Goal: Task Accomplishment & Management: Complete application form

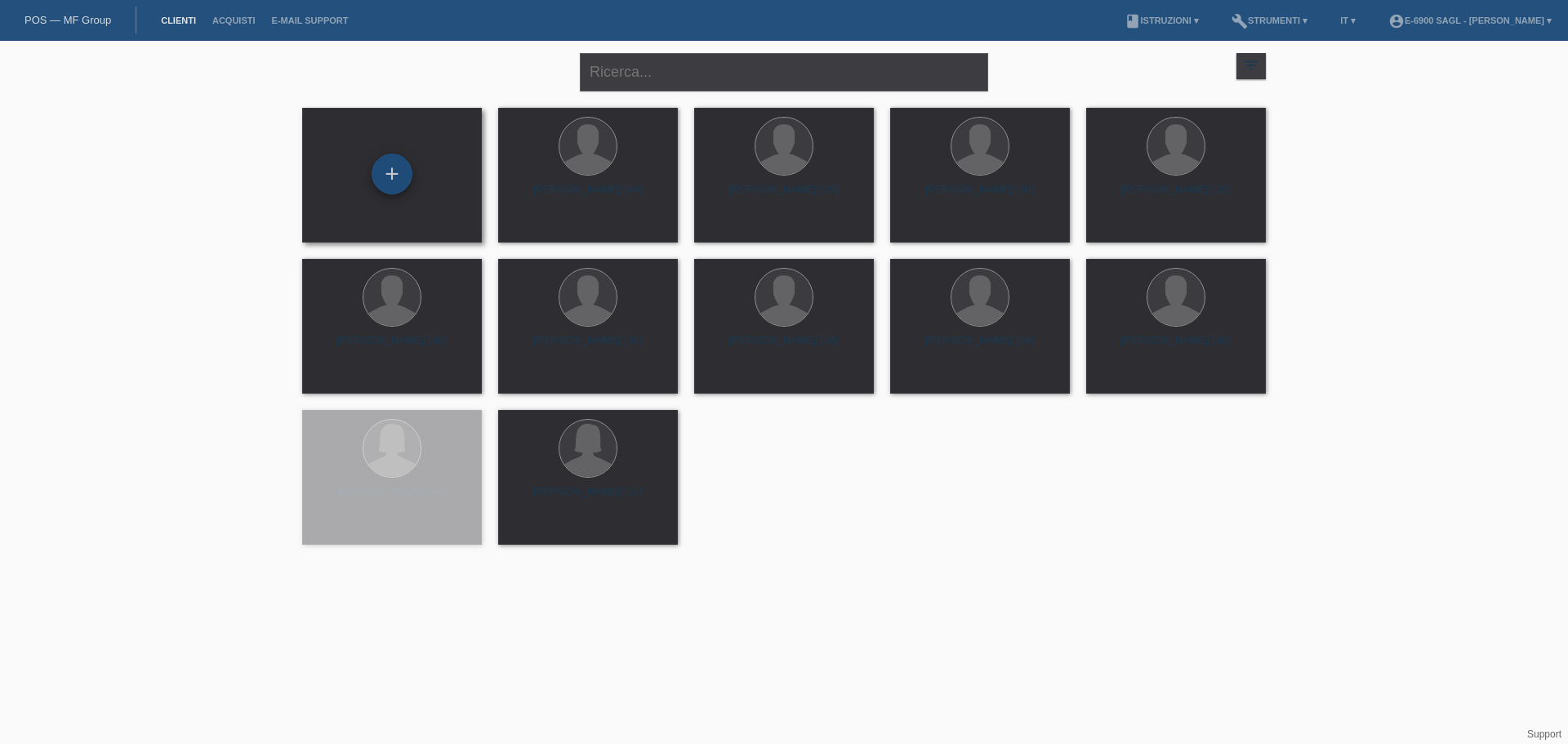
click at [379, 184] on div "+" at bounding box center [392, 174] width 41 height 41
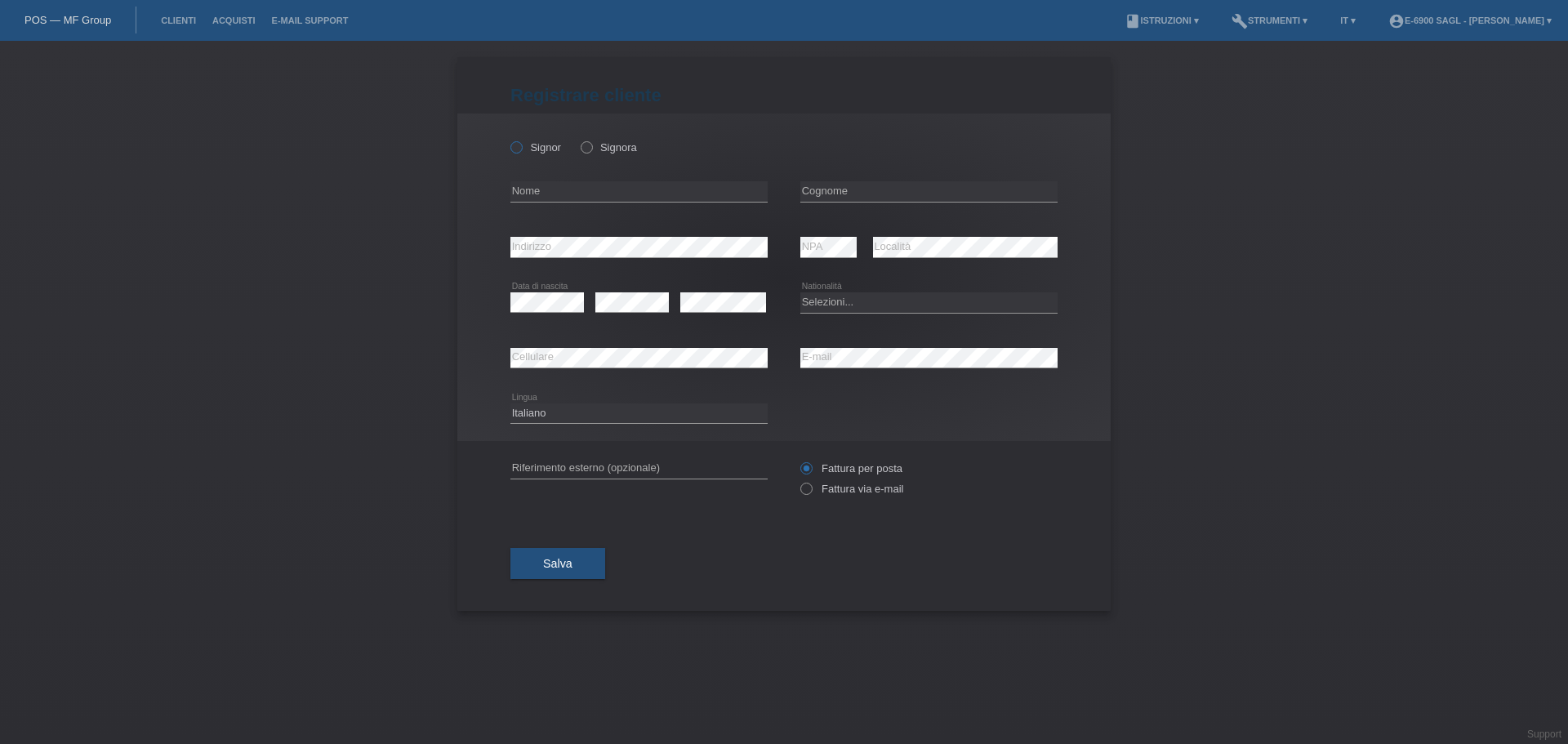
click at [538, 147] on label "Signor" at bounding box center [535, 147] width 51 height 12
click at [521, 147] on input "Signor" at bounding box center [516, 146] width 10 height 10
radio input "true"
click at [558, 194] on input "text" at bounding box center [638, 192] width 257 height 21
type input "[PERSON_NAME]"
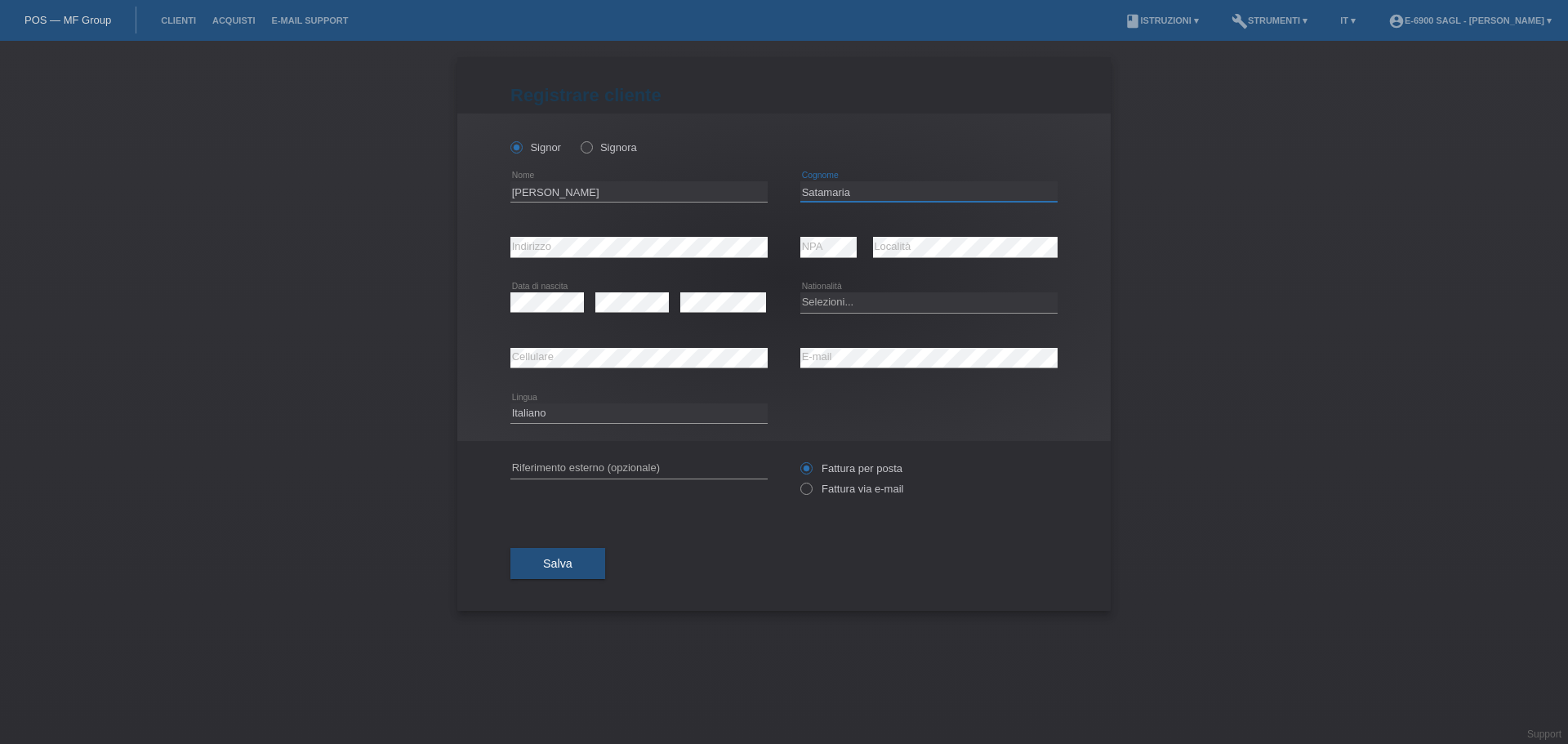
type input "Satamaria"
click at [839, 302] on select "Selezioni... [GEOGRAPHIC_DATA] [GEOGRAPHIC_DATA] [GEOGRAPHIC_DATA] [GEOGRAPHIC_…" at bounding box center [928, 302] width 257 height 20
click at [557, 346] on div "error Cellulare" at bounding box center [638, 358] width 257 height 56
click at [824, 305] on select "Selezioni... [GEOGRAPHIC_DATA] [GEOGRAPHIC_DATA] [GEOGRAPHIC_DATA] [GEOGRAPHIC_…" at bounding box center [928, 302] width 257 height 20
select select "CH"
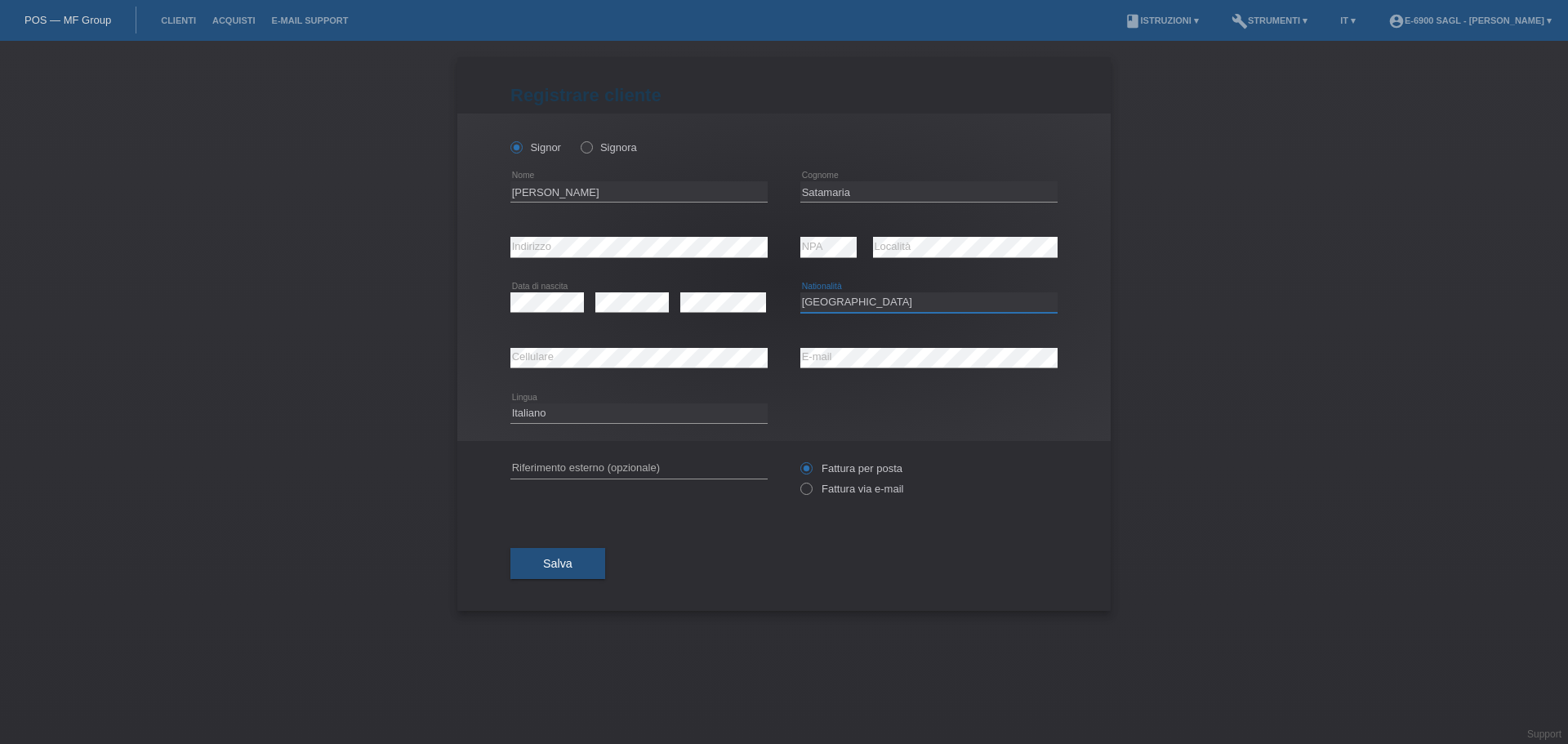
click at [800, 292] on select "Selezioni... [GEOGRAPHIC_DATA] [GEOGRAPHIC_DATA] [GEOGRAPHIC_DATA] [GEOGRAPHIC_…" at bounding box center [928, 302] width 257 height 20
click at [671, 320] on div "error Data di nascita error error" at bounding box center [638, 302] width 257 height 56
drag, startPoint x: 623, startPoint y: 334, endPoint x: 621, endPoint y: 344, distance: 10.2
click at [623, 338] on div "error Cellulare" at bounding box center [638, 358] width 257 height 56
click at [469, 345] on div "[PERSON_NAME] [PERSON_NAME] error Nome" at bounding box center [784, 277] width 653 height 327
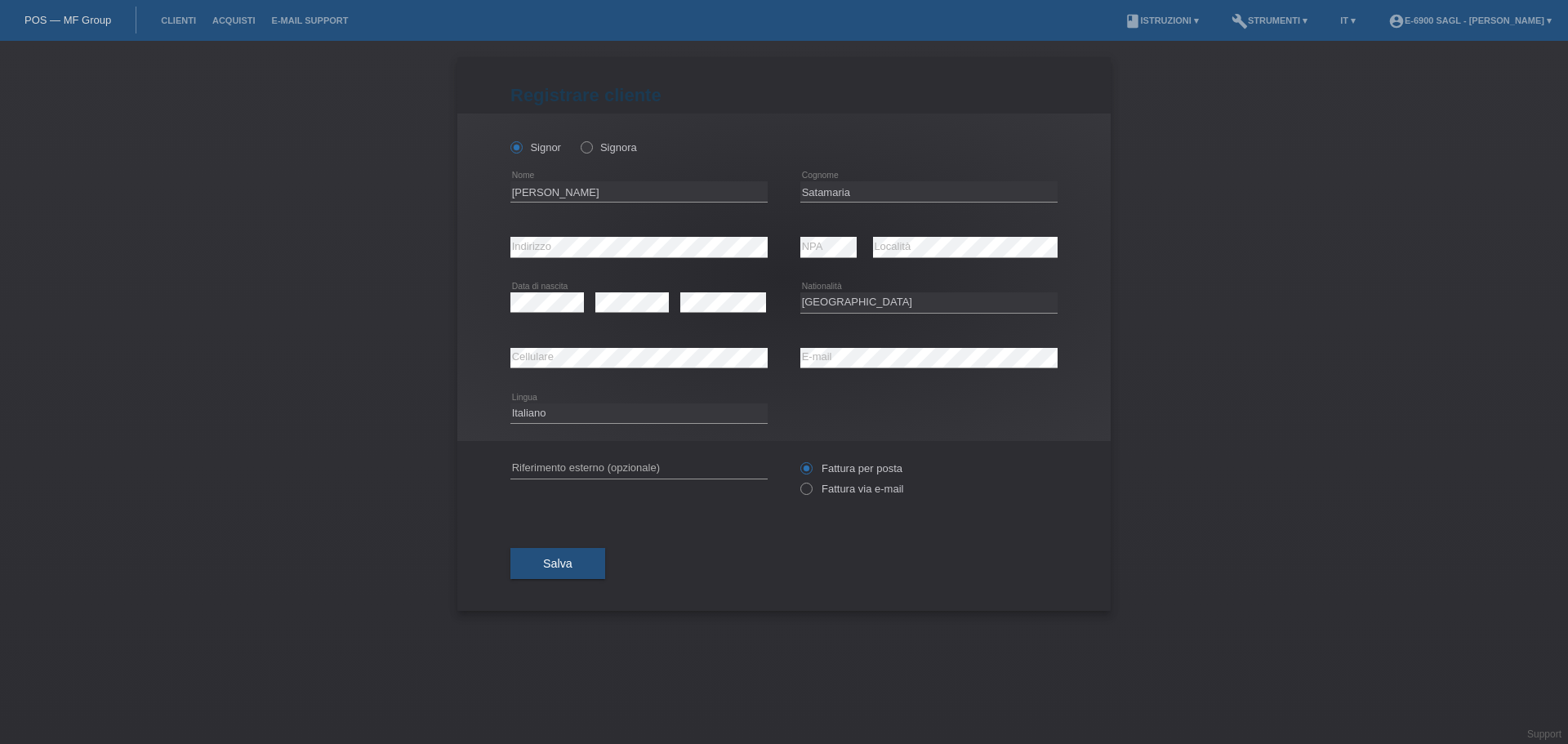
click at [534, 392] on div "Deutsch Français Italiano English error Lingua" at bounding box center [638, 414] width 257 height 56
click at [818, 488] on label "Fattura via e-mail" at bounding box center [851, 489] width 103 height 12
click at [811, 488] on input "Fattura via e-mail" at bounding box center [805, 493] width 10 height 21
radio input "true"
click at [583, 563] on button "Salva" at bounding box center [558, 564] width 95 height 31
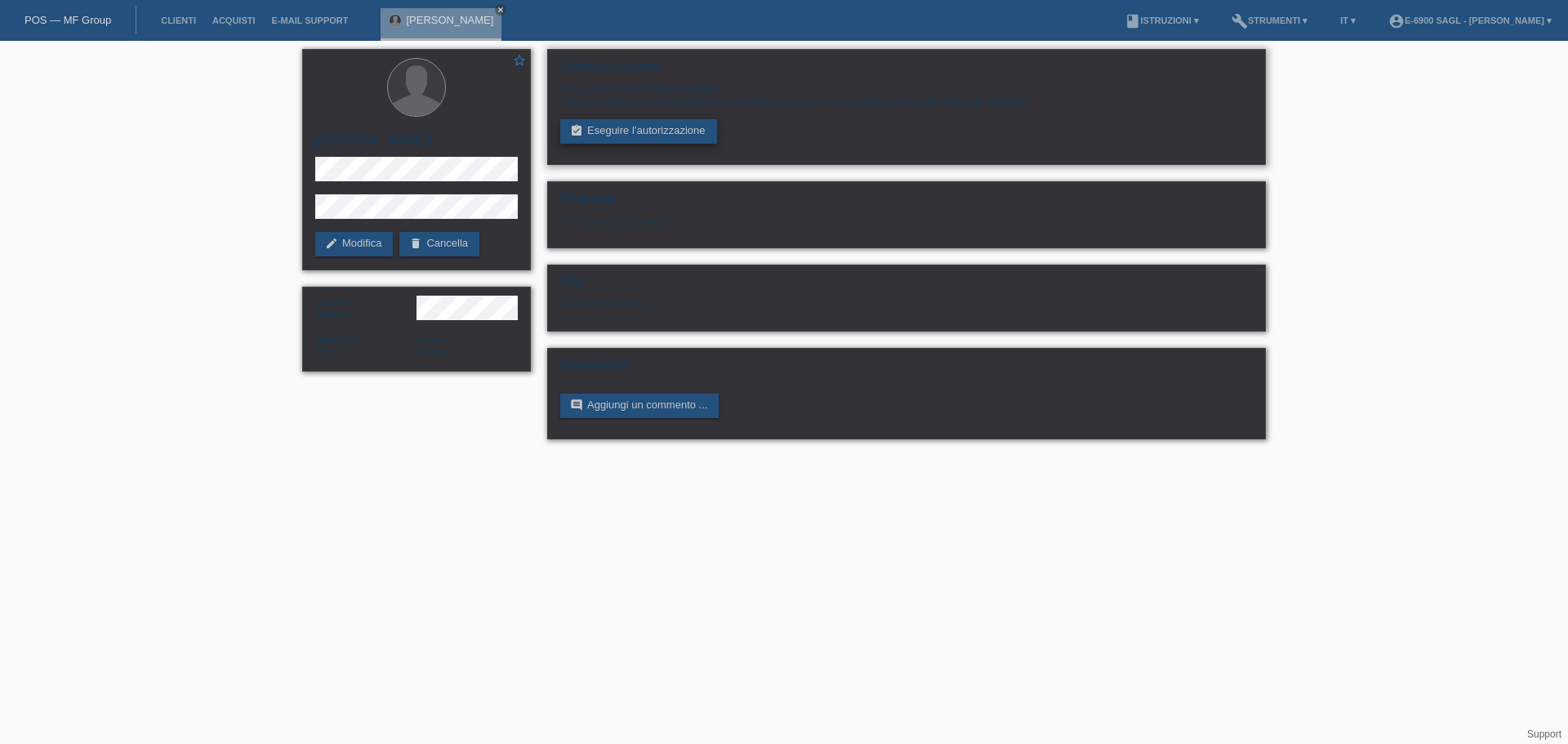
click at [666, 125] on link "assignment_turned_in Eseguire l’autorizzazione" at bounding box center [638, 131] width 156 height 25
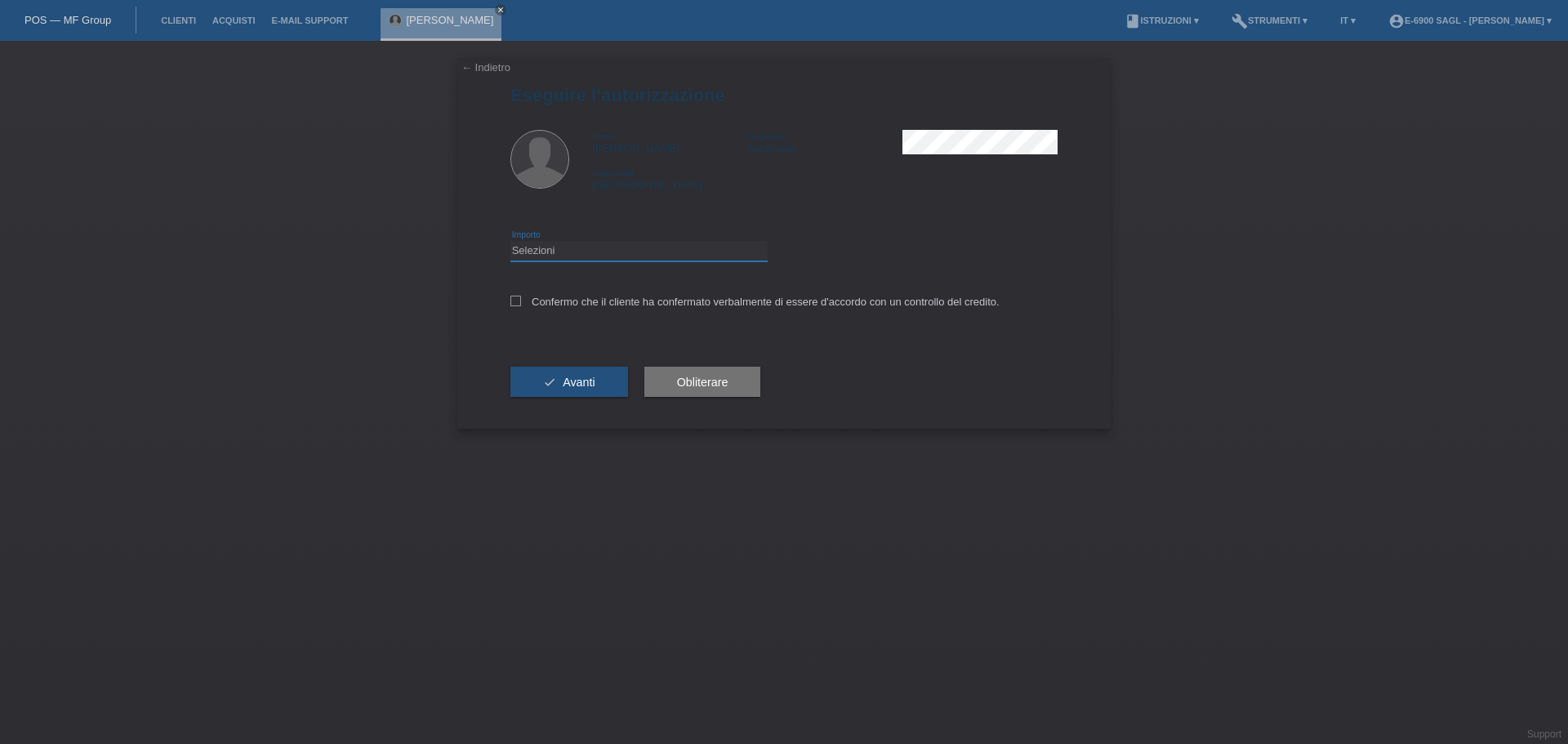
click at [668, 259] on select "Selezioni CHF 1.00 - CHF 499.00 CHF 500.00 - CHF 1'999.00 CHF 2'000.00 - CHF 6'…" at bounding box center [638, 250] width 257 height 20
click at [510, 241] on select "Selezioni CHF 1.00 - CHF 499.00 CHF 500.00 - CHF 1'999.00 CHF 2'000.00 - CHF 6'…" at bounding box center [638, 250] width 257 height 20
click at [583, 253] on select "Selezioni CHF 1.00 - CHF 499.00 CHF 500.00 - CHF 1'999.00 CHF 2'000.00 - CHF 6'…" at bounding box center [638, 250] width 257 height 20
select select "3"
click at [510, 241] on select "Selezioni CHF 1.00 - CHF 499.00 CHF 500.00 - CHF 1'999.00 CHF 2'000.00 - CHF 6'…" at bounding box center [638, 250] width 257 height 20
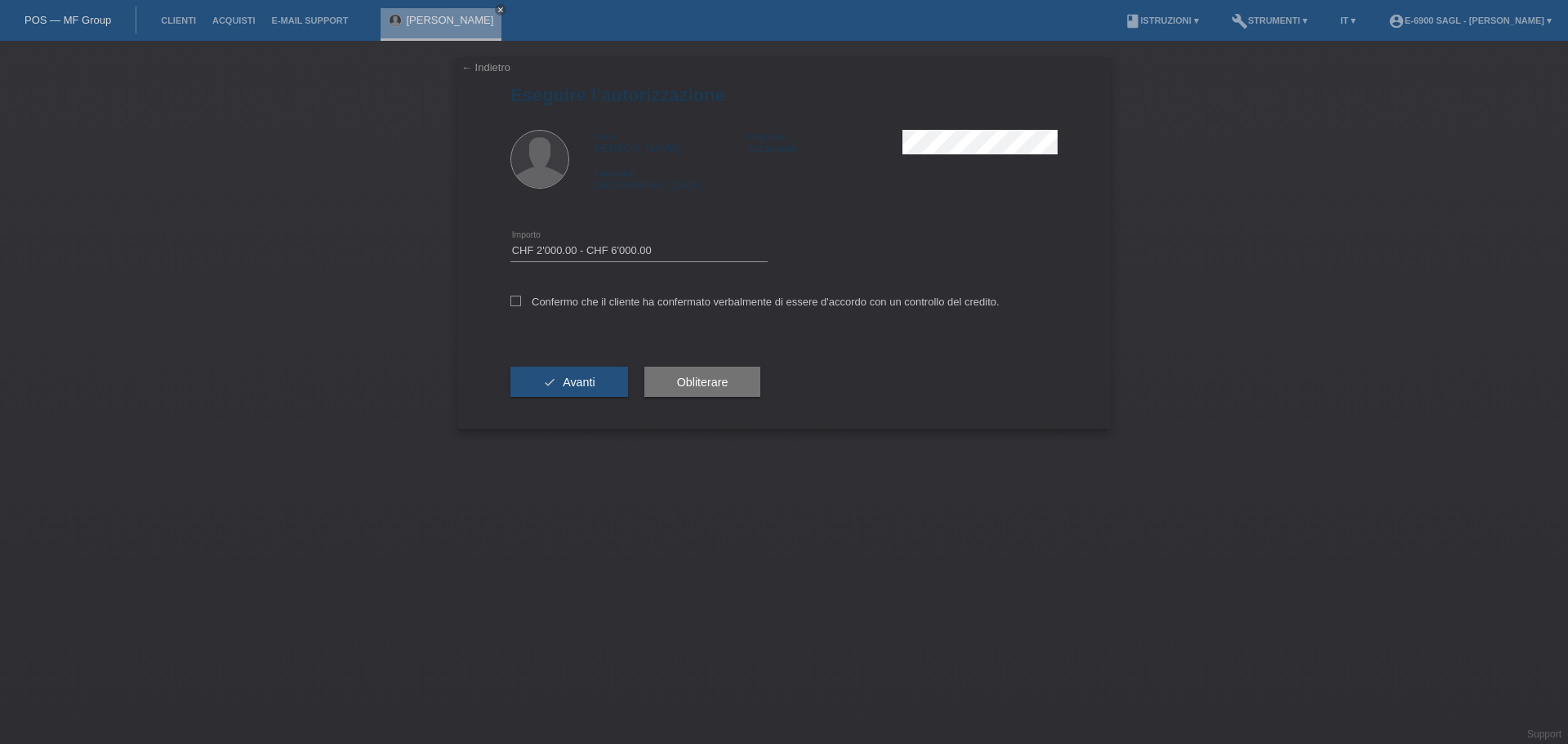
click at [569, 309] on div "Confermo che il cliente ha confermato verbalmente di essere d'accordo con un co…" at bounding box center [784, 307] width 547 height 56
click at [565, 304] on label "Confermo che il cliente ha confermato verbalmente di essere d'accordo con un co…" at bounding box center [754, 302] width 489 height 12
click at [521, 304] on input "Confermo che il cliente ha confermato verbalmente di essere d'accordo con un co…" at bounding box center [516, 301] width 10 height 10
checkbox input "true"
click at [590, 379] on span "Avanti" at bounding box center [578, 381] width 32 height 13
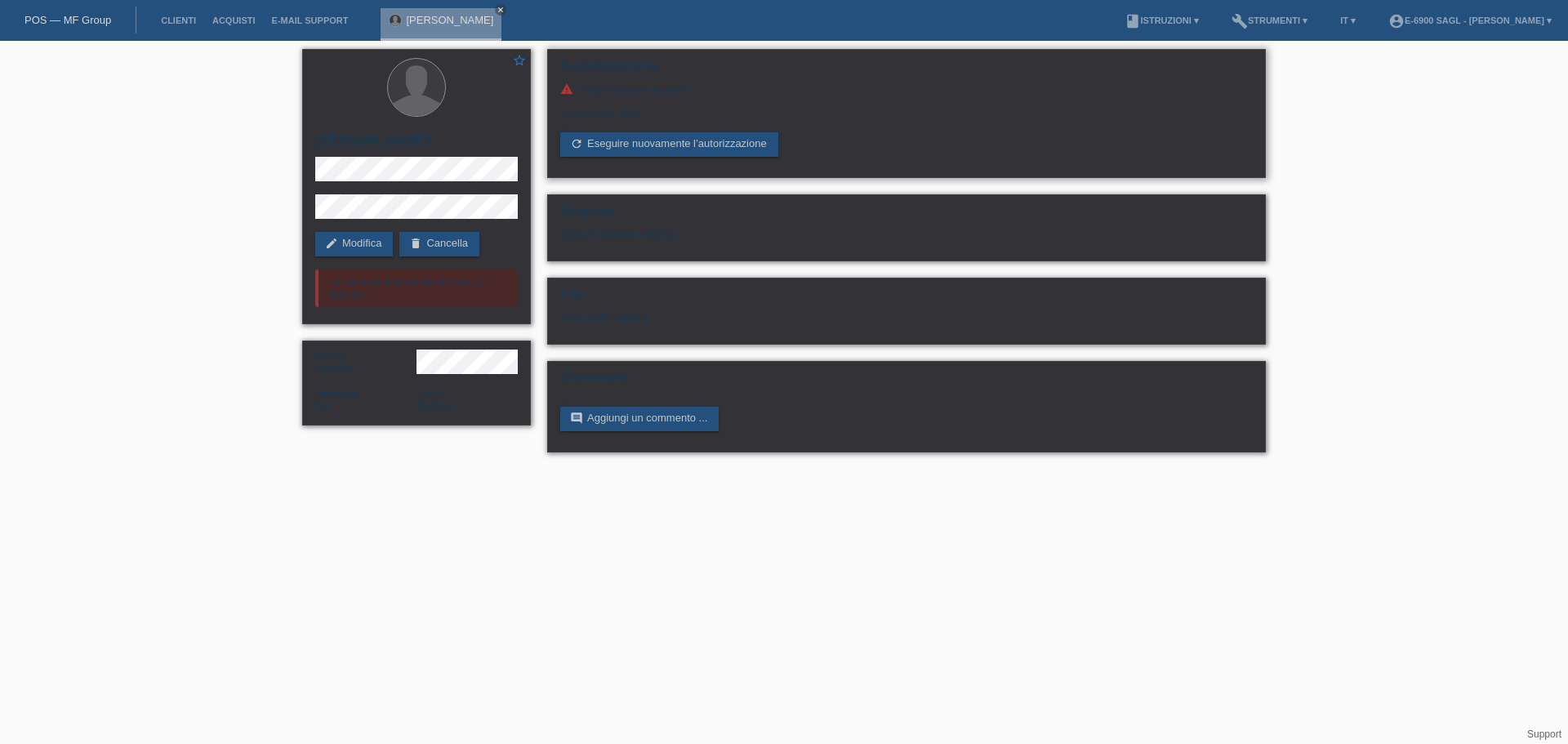
click at [592, 105] on div "Limite: CHF 0.00" at bounding box center [906, 107] width 692 height 25
click at [583, 91] on div "warning L’autorizzazione è fallita." at bounding box center [906, 88] width 692 height 13
click at [945, 195] on div "Acquisti Nessun acquisto ancora" at bounding box center [906, 228] width 718 height 67
drag, startPoint x: 935, startPoint y: 192, endPoint x: 908, endPoint y: 194, distance: 27.1
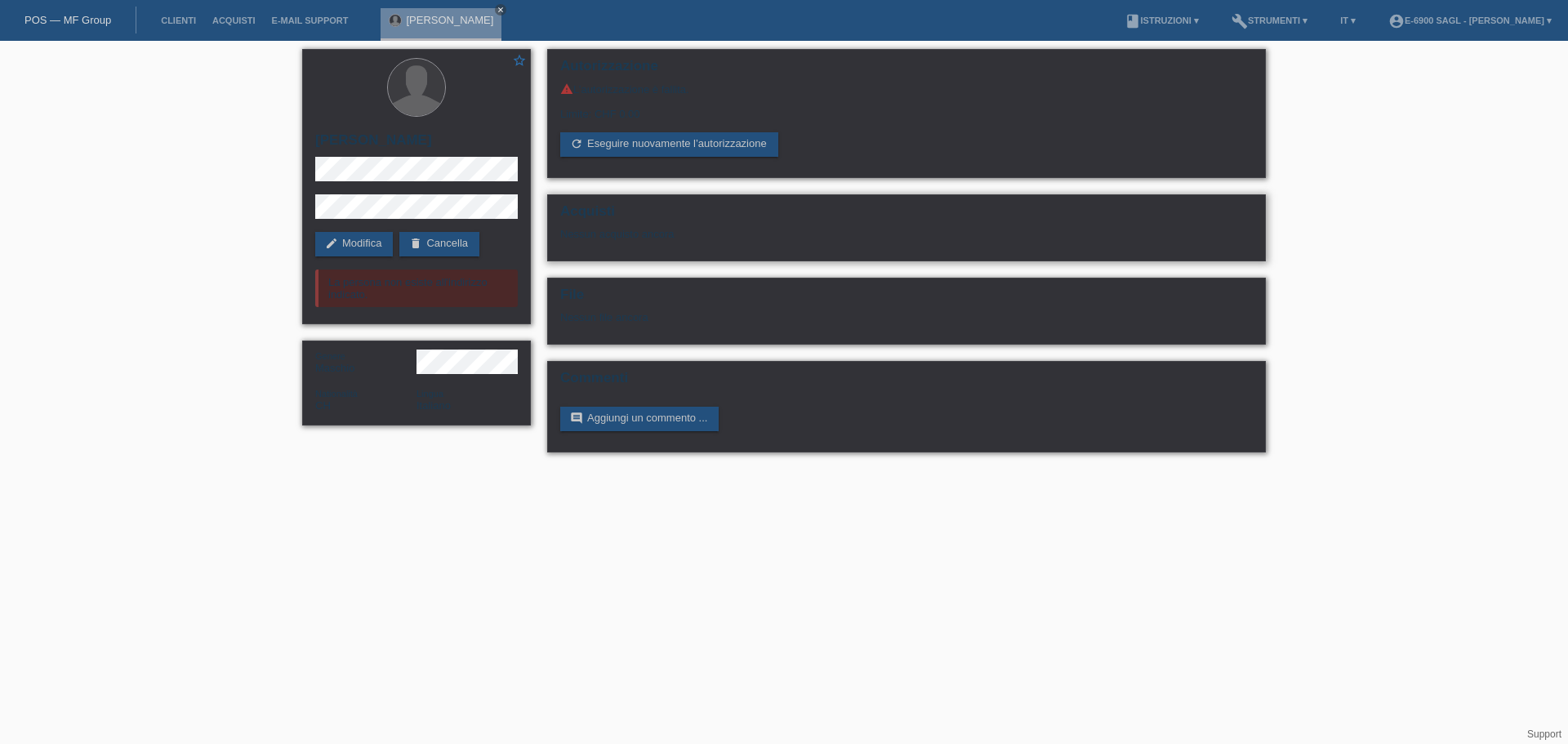
click at [917, 194] on div "Autorizzazione warning L’autorizzazione è fallita. Limite: CHF 0.00 refresh Ese…" at bounding box center [906, 255] width 735 height 428
